Goal: Navigation & Orientation: Find specific page/section

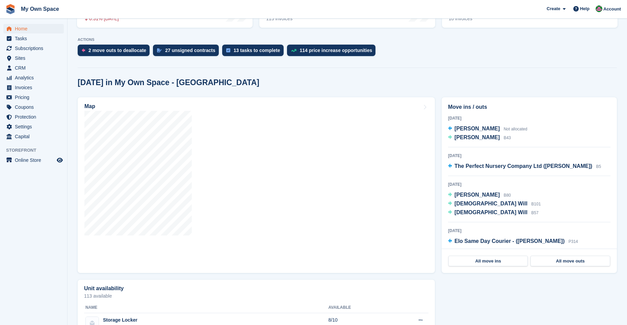
scroll to position [135, 0]
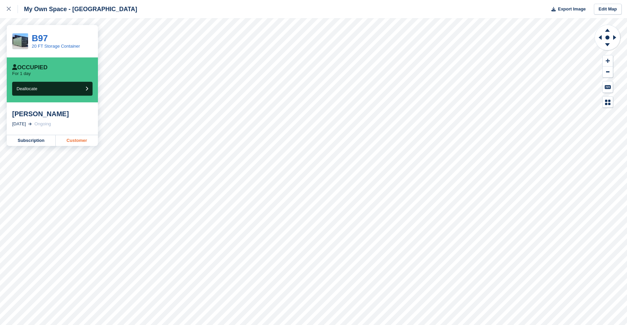
click at [78, 141] on link "Customer" at bounding box center [77, 140] width 42 height 11
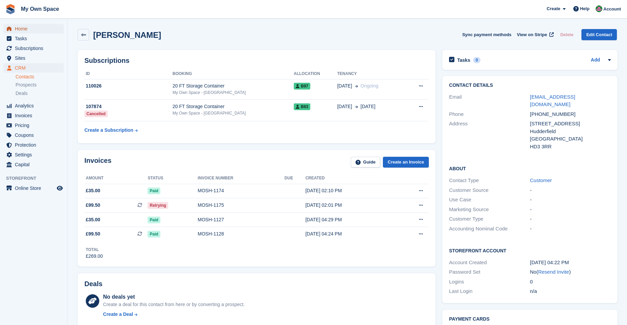
click at [23, 27] on span "Home" at bounding box center [35, 28] width 41 height 9
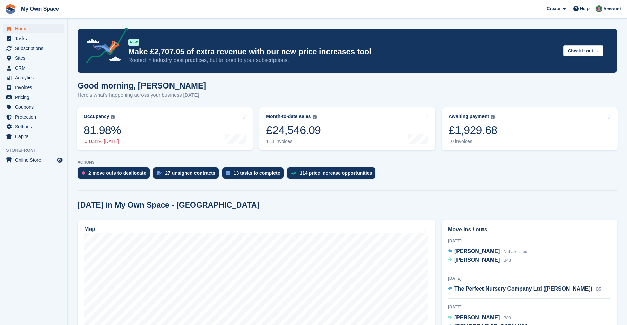
scroll to position [34, 0]
